Goal: Task Accomplishment & Management: Manage account settings

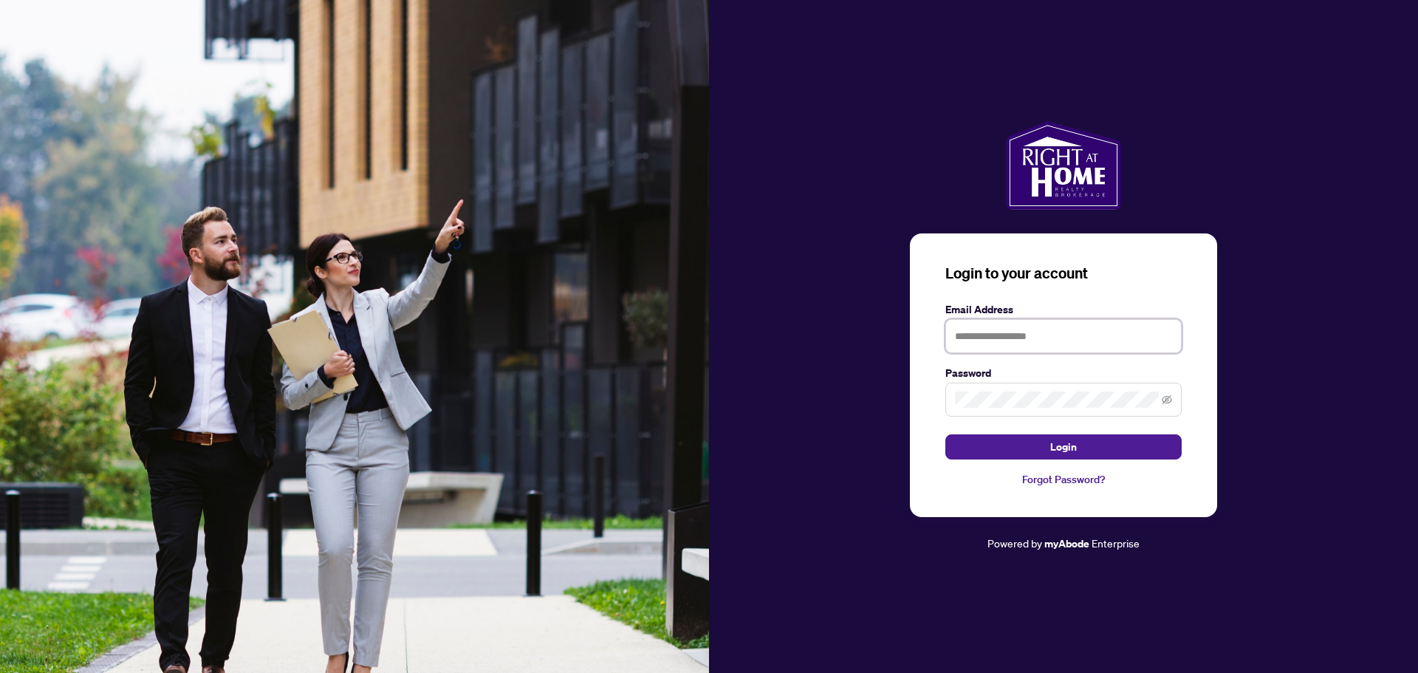
click at [1043, 343] on input "text" at bounding box center [1063, 336] width 236 height 34
type input "**********"
click at [1170, 400] on icon "eye-invisible" at bounding box center [1167, 399] width 10 height 10
click at [1060, 442] on span "Login" at bounding box center [1063, 447] width 27 height 24
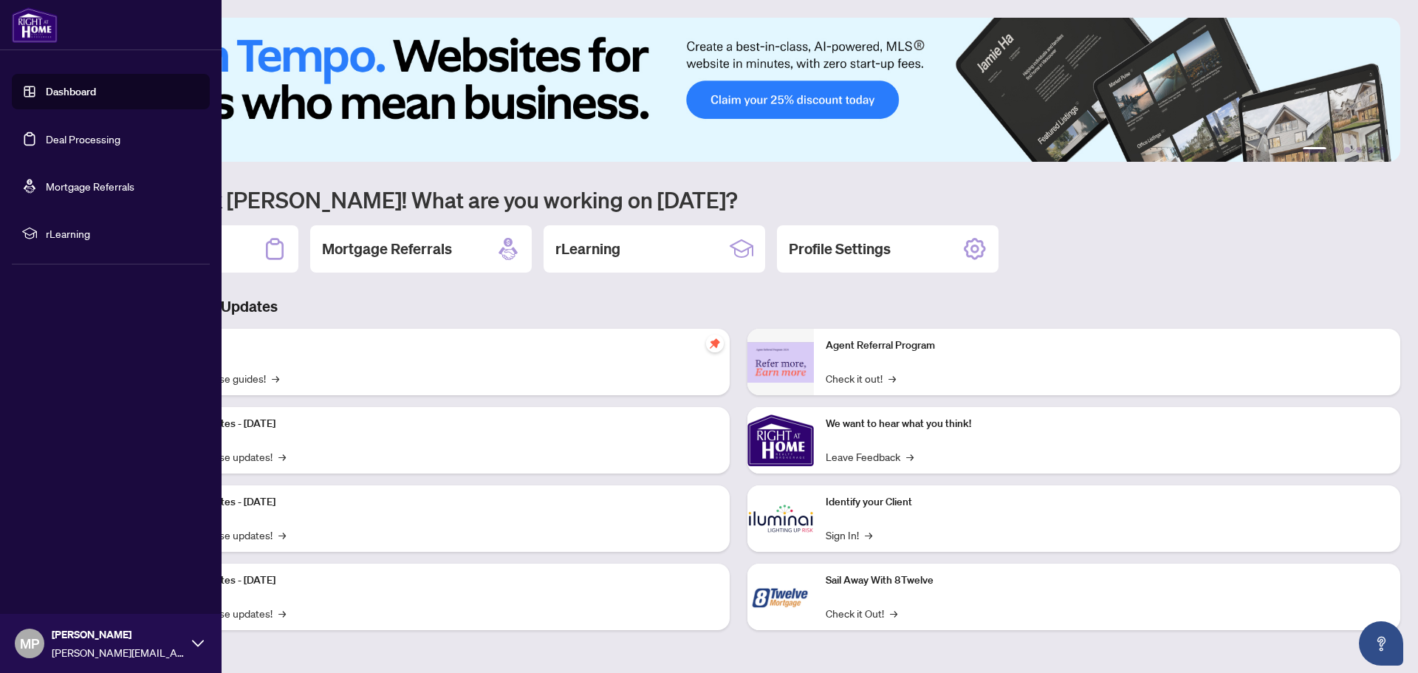
click at [73, 89] on link "Dashboard" at bounding box center [71, 91] width 50 height 13
click at [95, 134] on link "Deal Processing" at bounding box center [83, 138] width 75 height 13
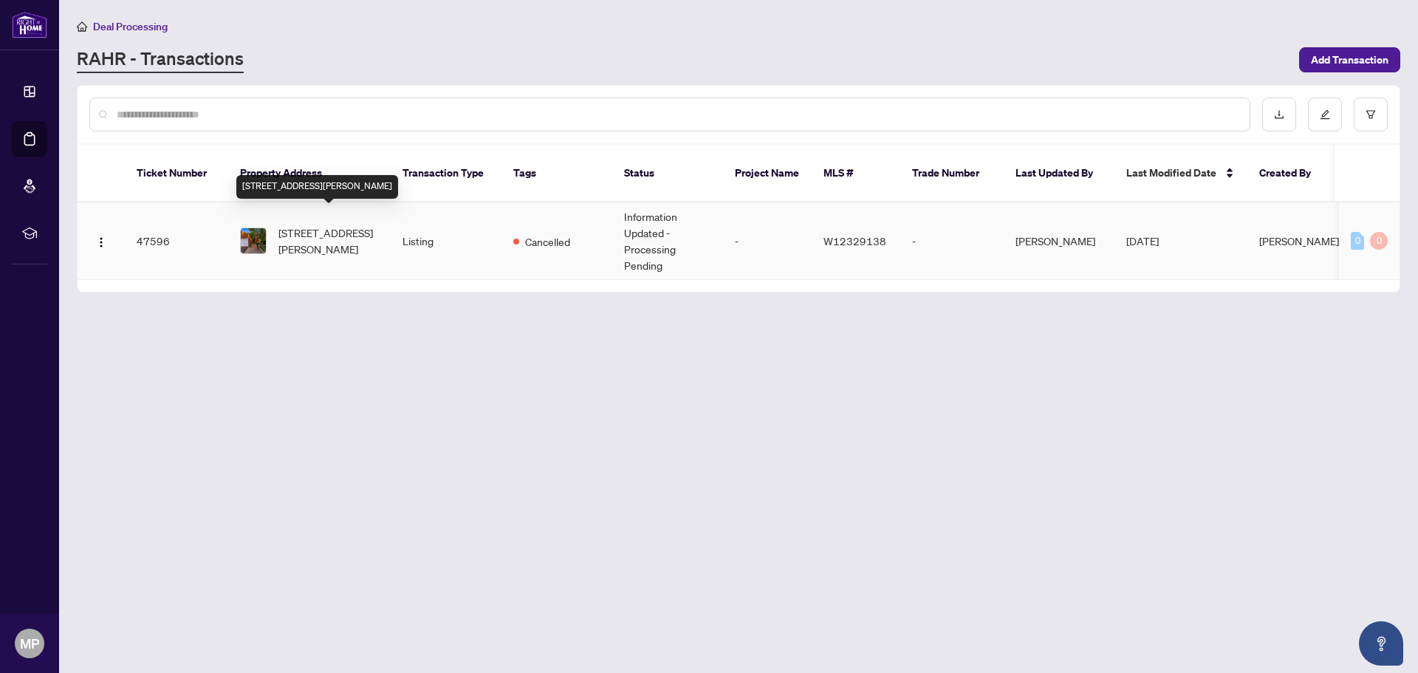
click at [321, 228] on span "[STREET_ADDRESS][PERSON_NAME]" at bounding box center [328, 240] width 100 height 32
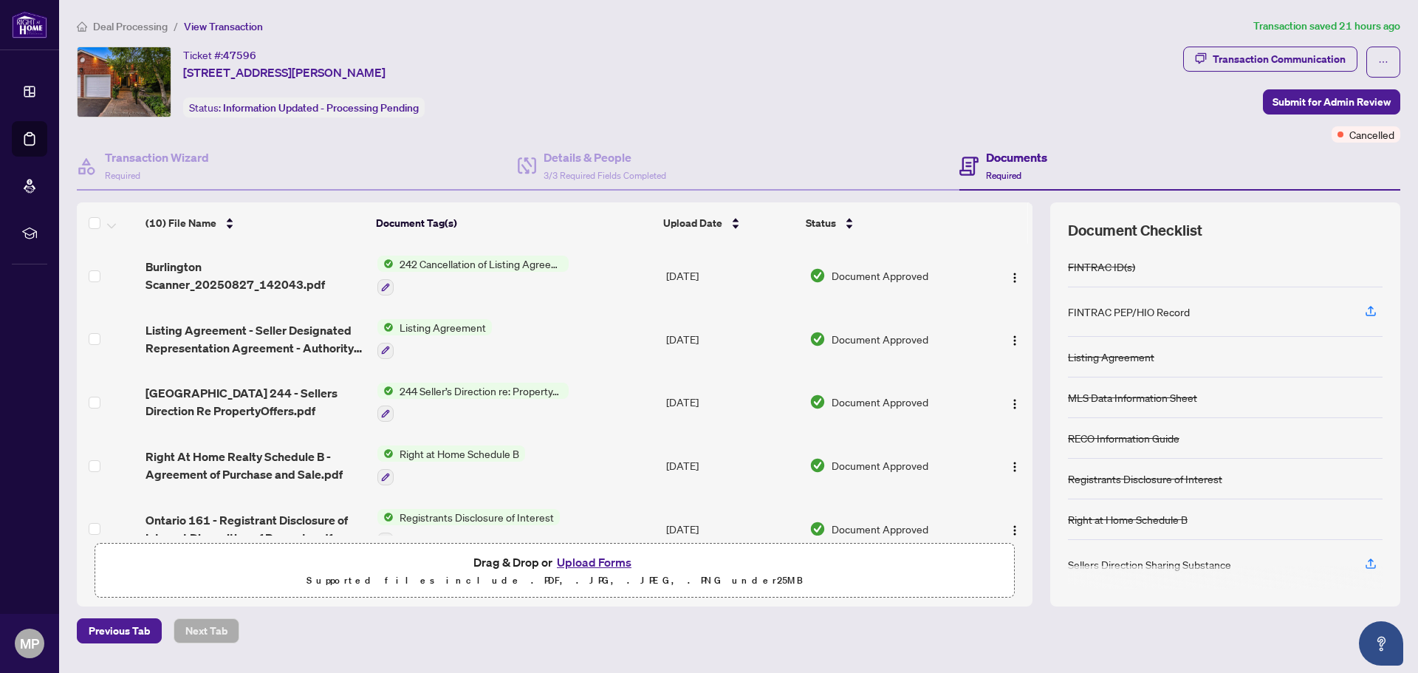
click at [430, 267] on span "242 Cancellation of Listing Agreement - Authority to Offer for Sale" at bounding box center [481, 263] width 175 height 16
click at [498, 258] on span "242 Cancellation of Listing Agreement - Authority to Offer for Sale" at bounding box center [481, 263] width 175 height 16
click at [428, 344] on span "242 Cancellation of Listing Agreement - Authority to Offer for Sale" at bounding box center [479, 345] width 220 height 32
